Goal: Transaction & Acquisition: Download file/media

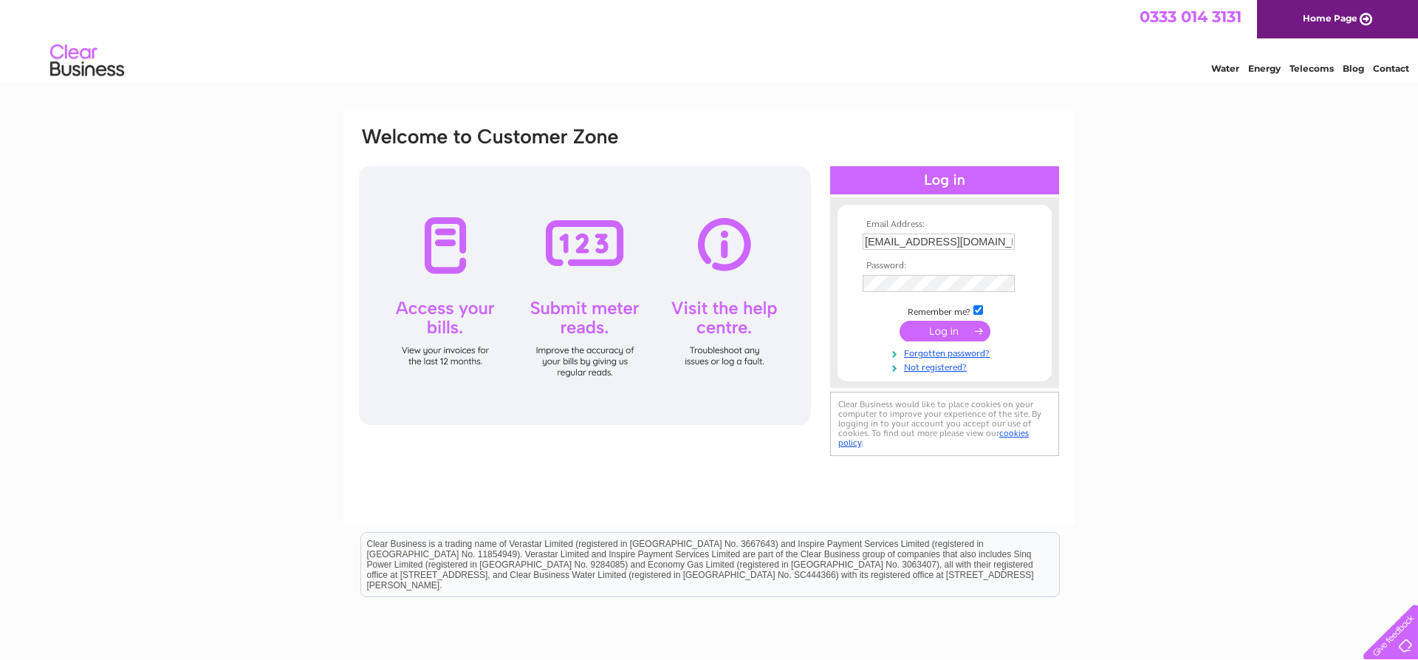
click at [931, 341] on input "submit" at bounding box center [945, 331] width 91 height 21
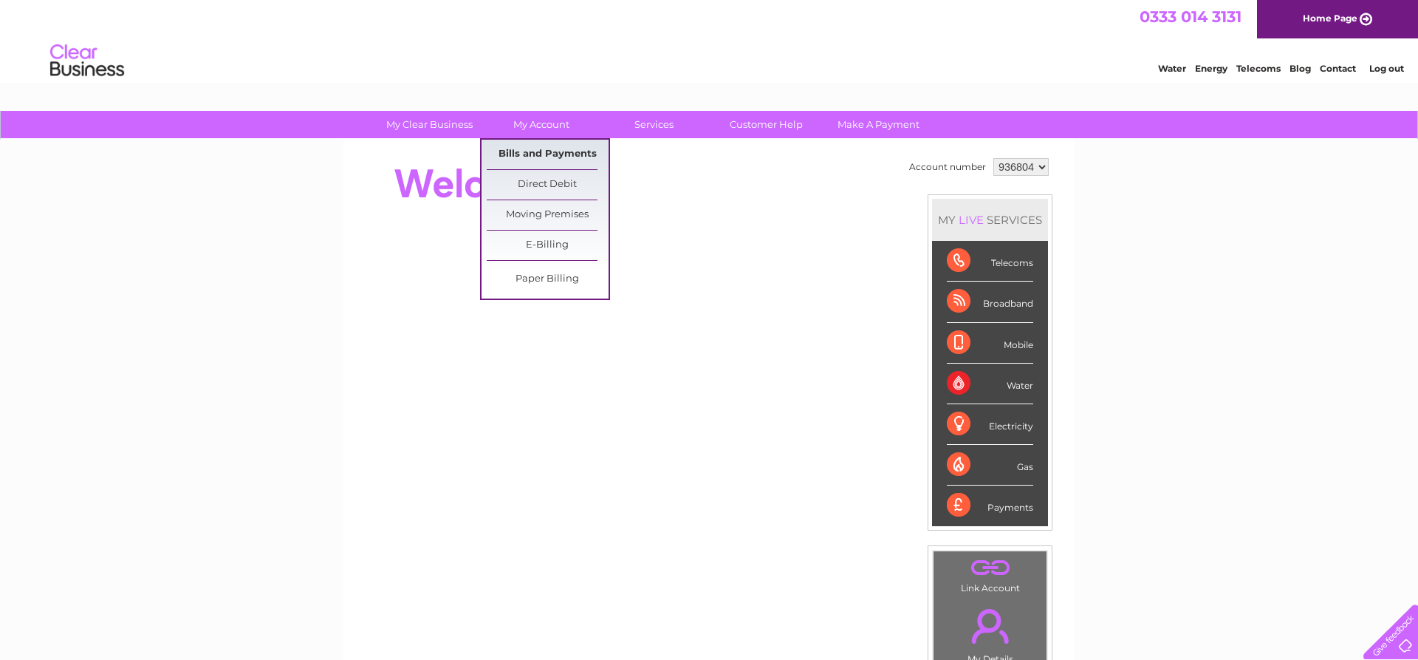
click at [532, 160] on link "Bills and Payments" at bounding box center [548, 155] width 122 height 30
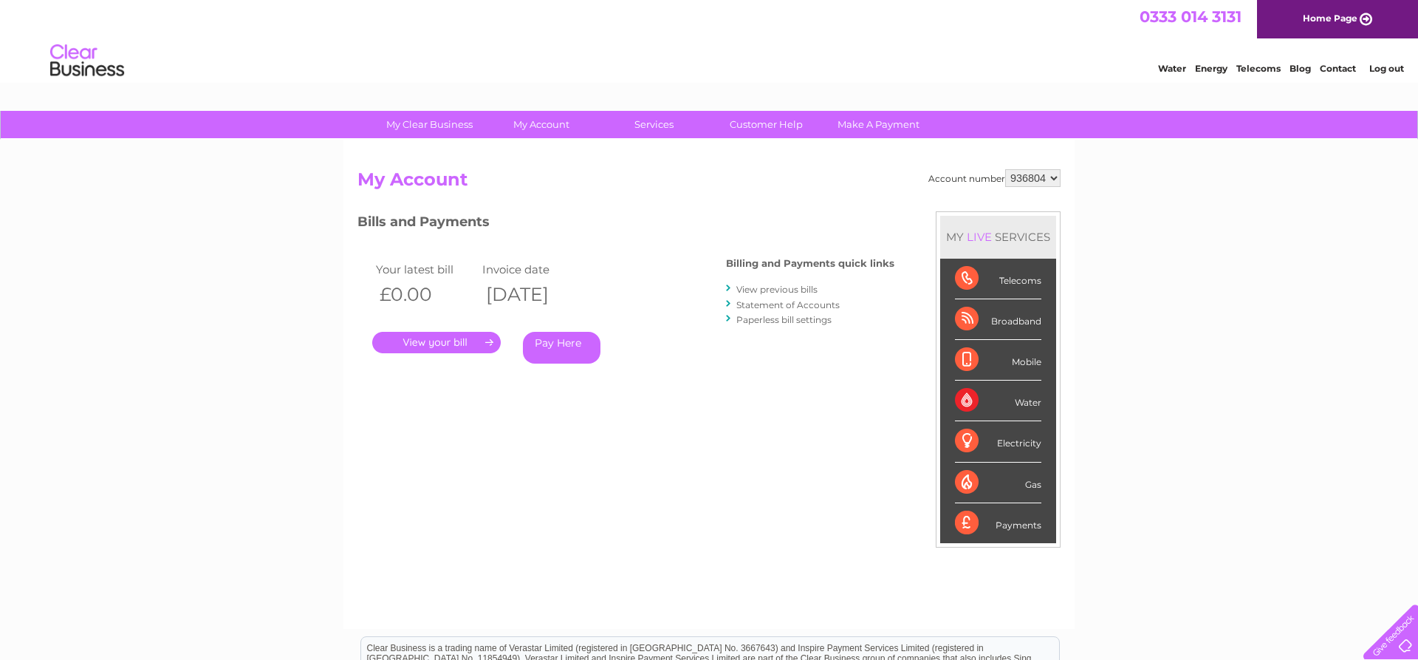
click at [796, 289] on link "View previous bills" at bounding box center [776, 289] width 81 height 11
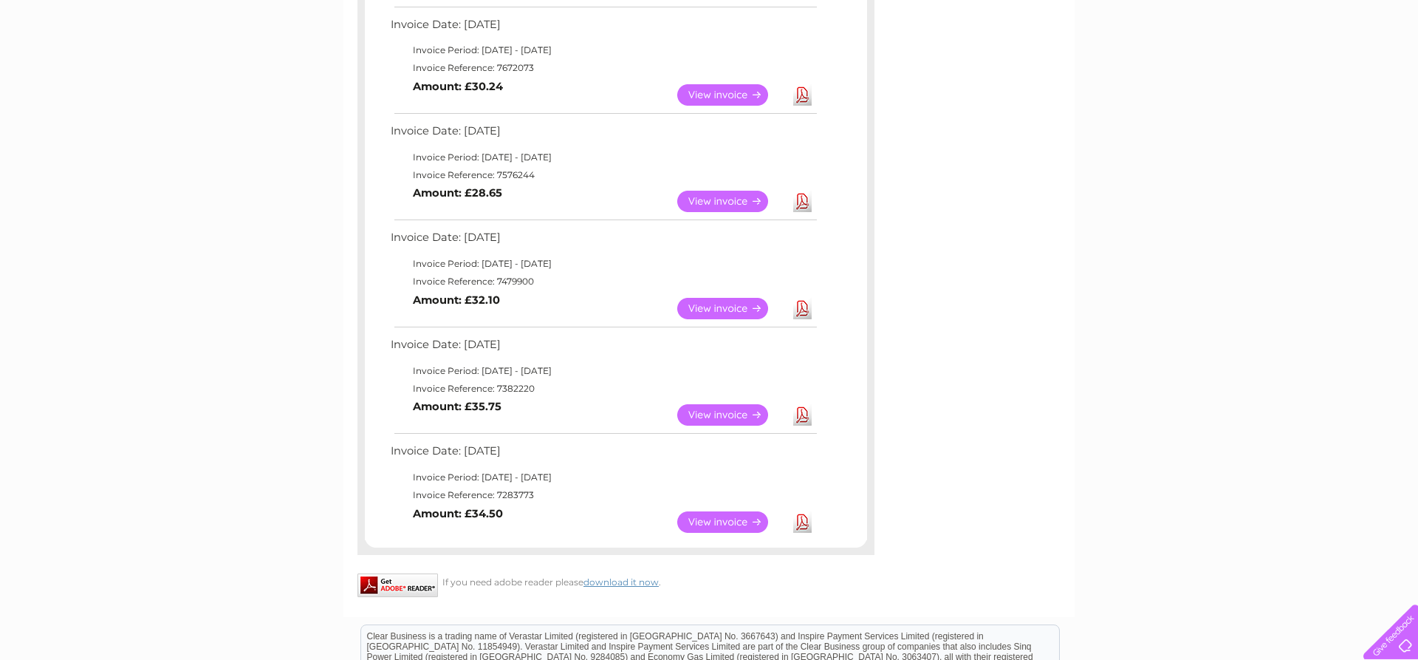
scroll to position [603, 0]
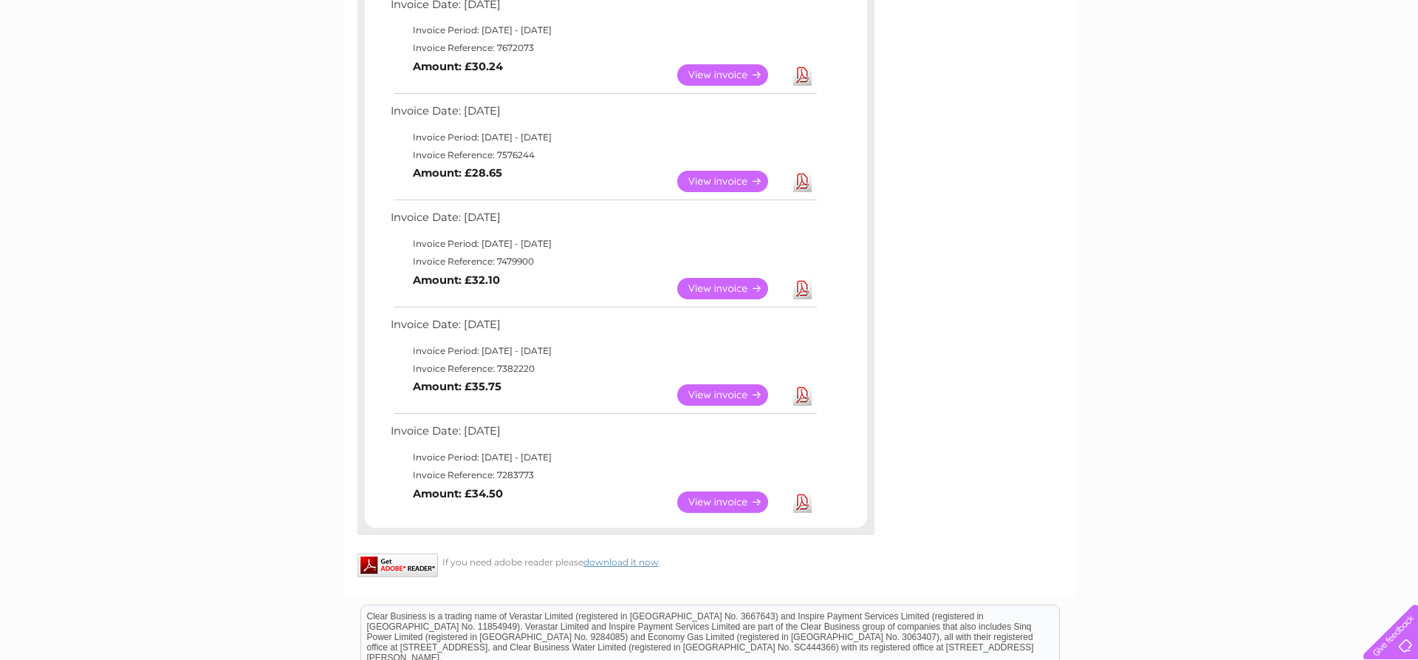
click at [814, 505] on td "Download" at bounding box center [803, 502] width 26 height 29
click at [805, 505] on link "Download" at bounding box center [802, 501] width 18 height 21
click at [799, 397] on link "Download" at bounding box center [802, 394] width 18 height 21
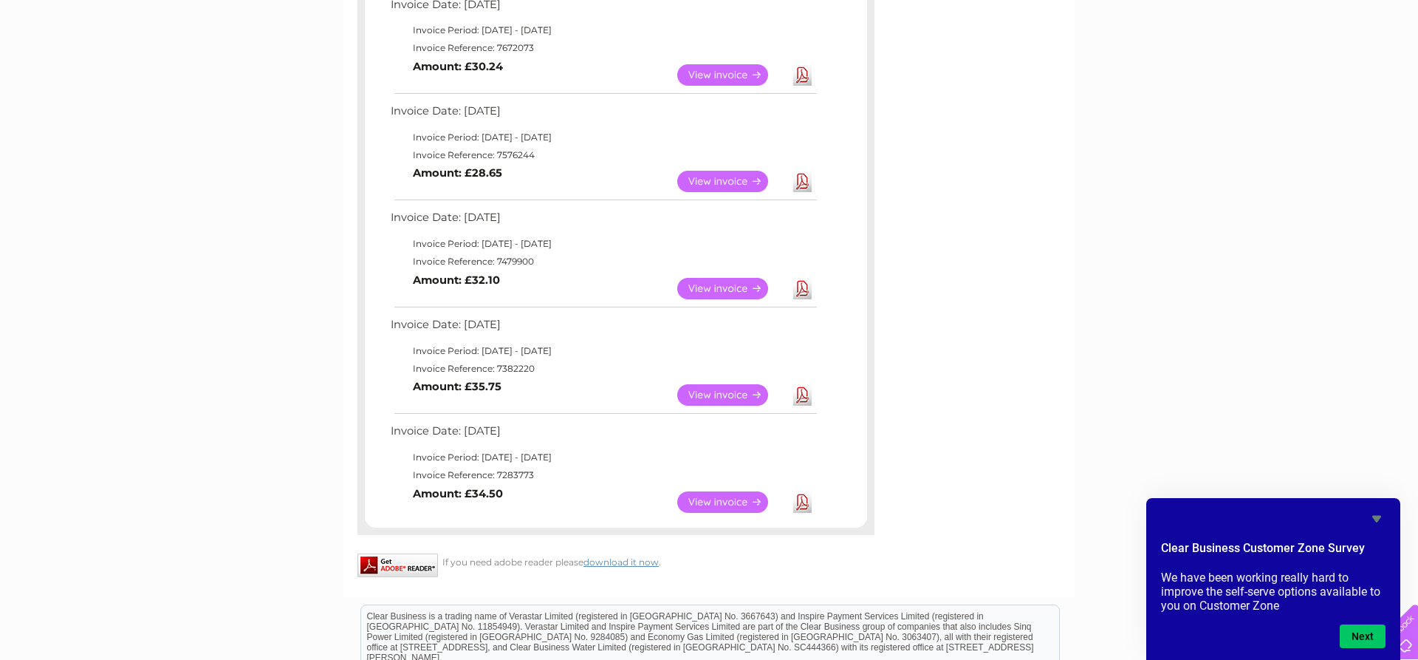
click at [799, 287] on link "Download" at bounding box center [802, 288] width 18 height 21
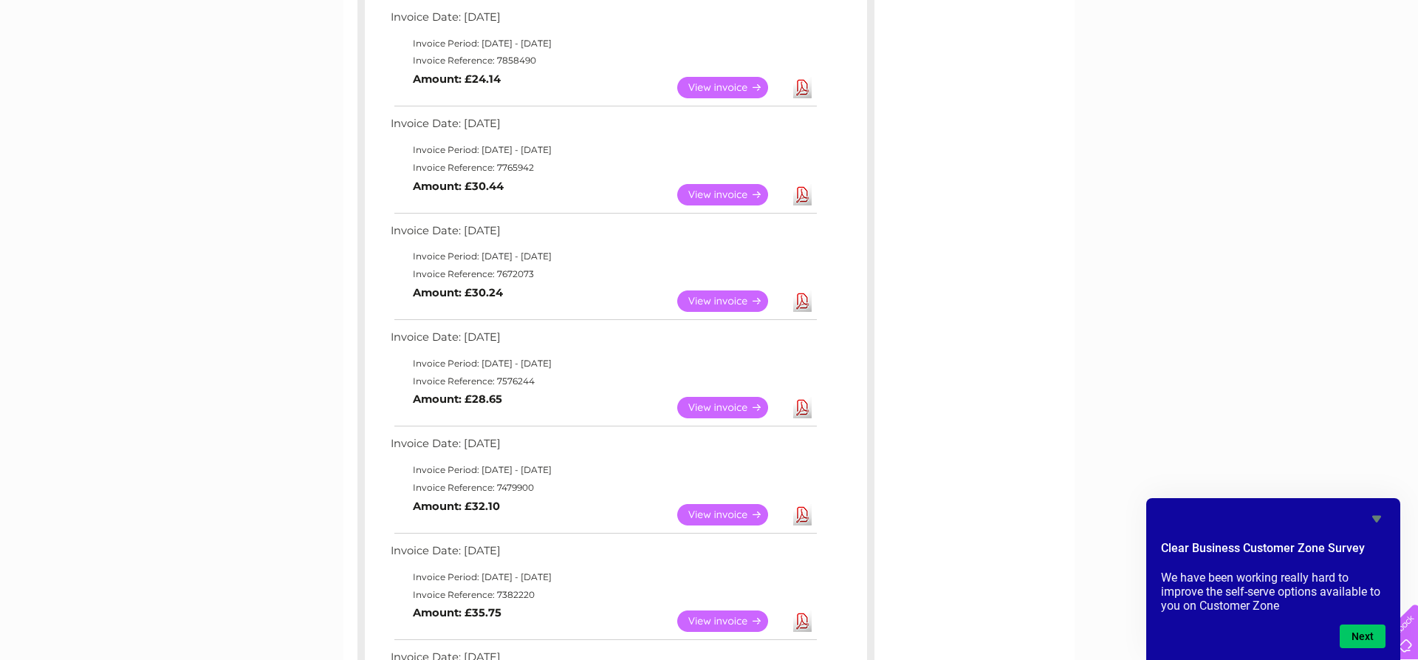
scroll to position [226, 0]
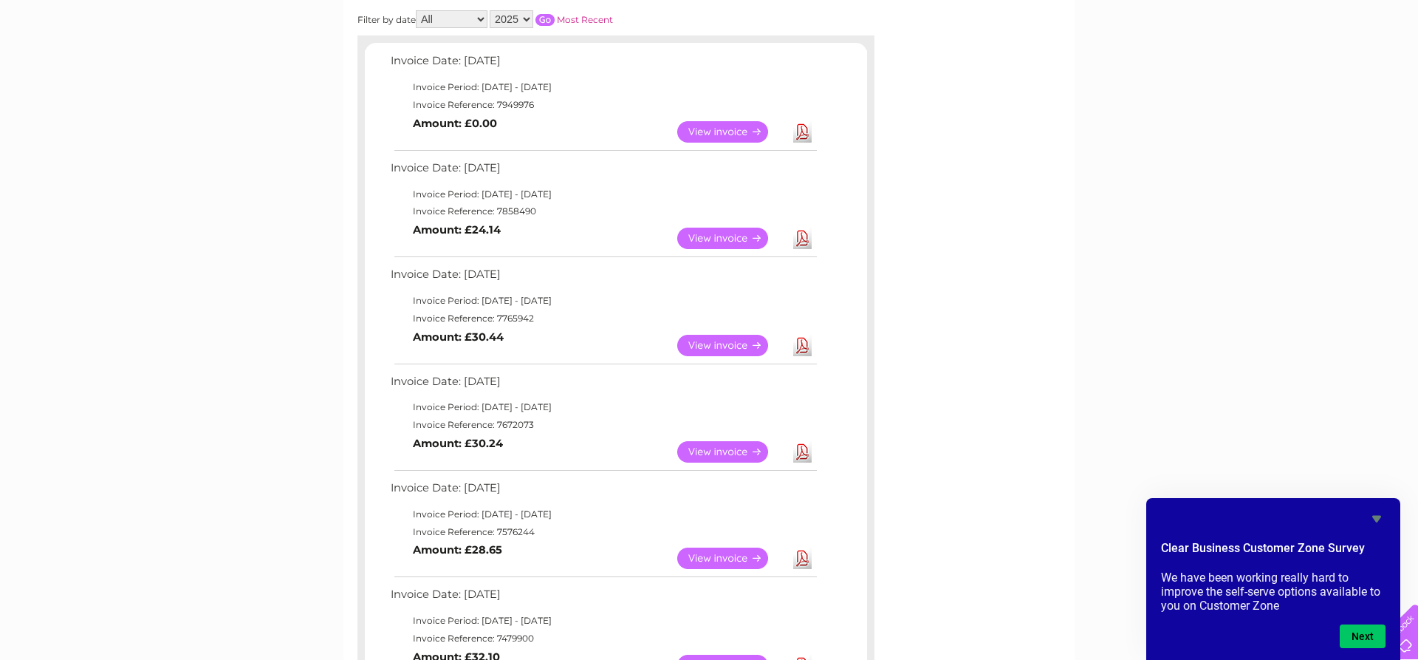
click at [798, 448] on link "Download" at bounding box center [802, 451] width 18 height 21
click at [804, 341] on link "Download" at bounding box center [802, 345] width 18 height 21
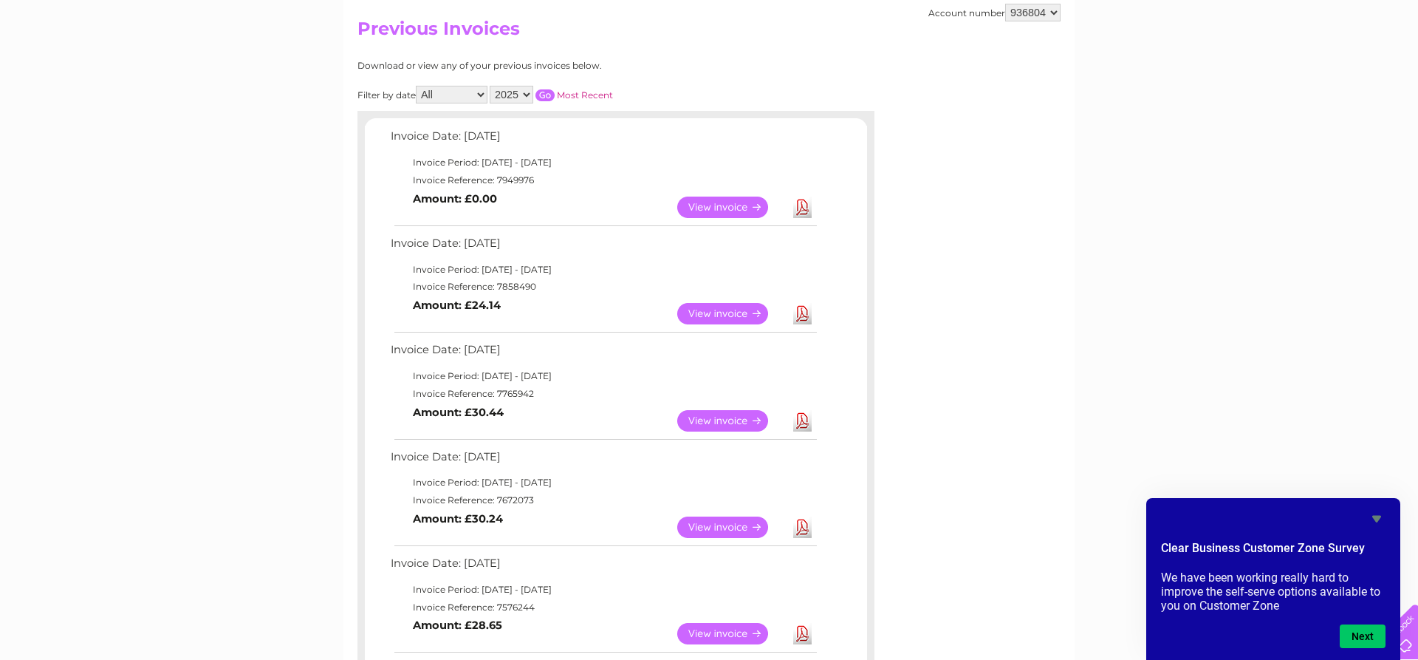
scroll to position [0, 0]
